Goal: Task Accomplishment & Management: Use online tool/utility

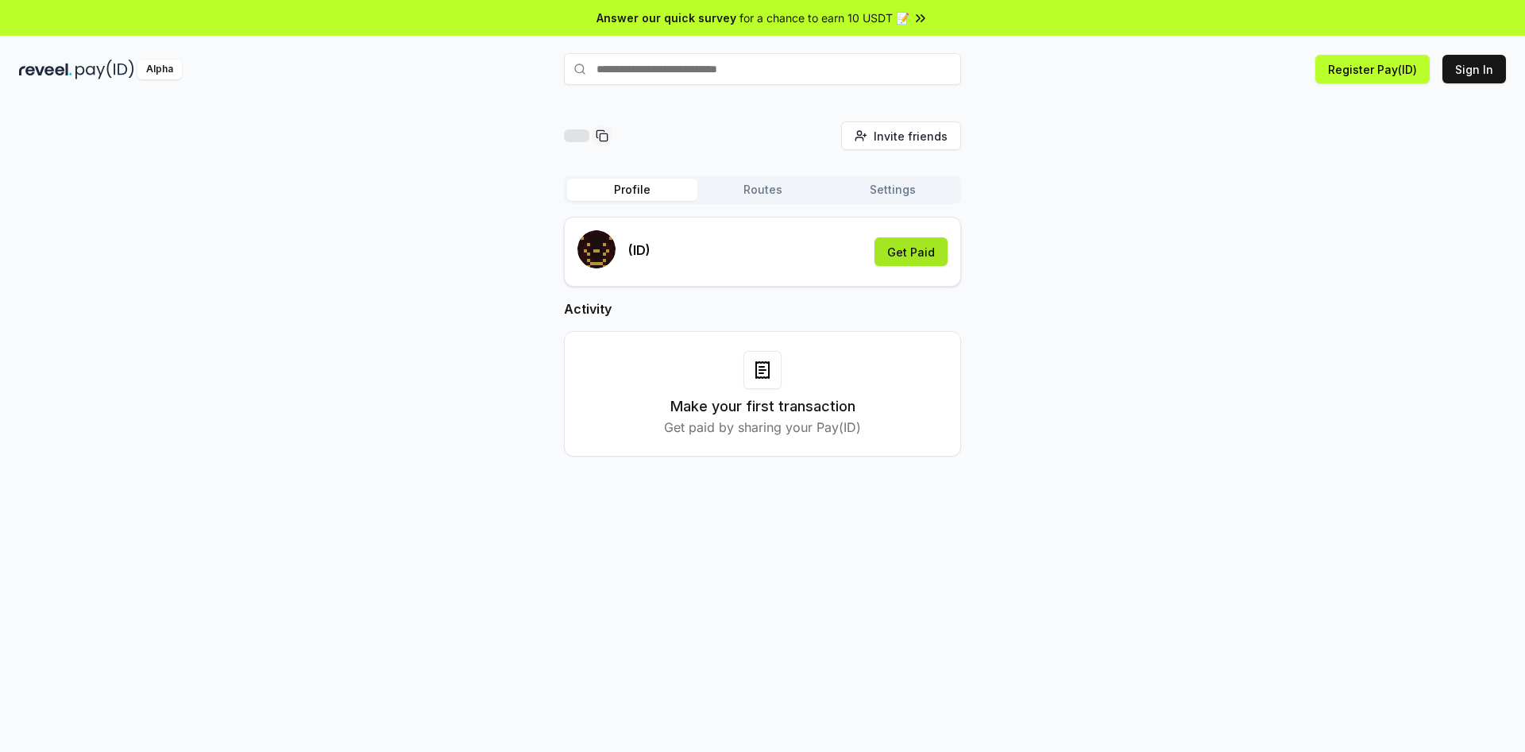
click at [921, 253] on button "Get Paid" at bounding box center [911, 252] width 73 height 29
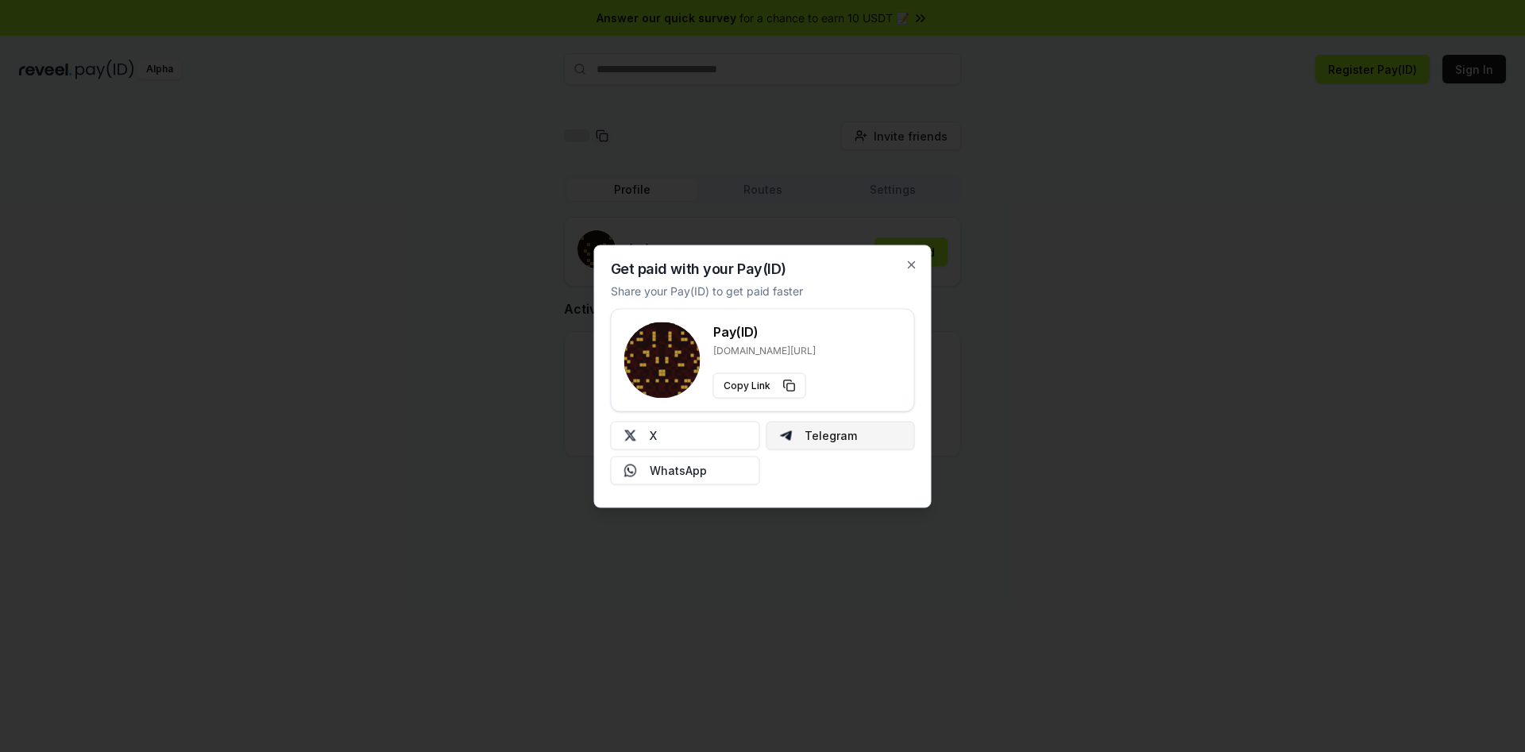
click at [863, 437] on button "Telegram" at bounding box center [840, 435] width 149 height 29
click at [911, 260] on icon "button" at bounding box center [912, 264] width 13 height 13
